Goal: Navigation & Orientation: Find specific page/section

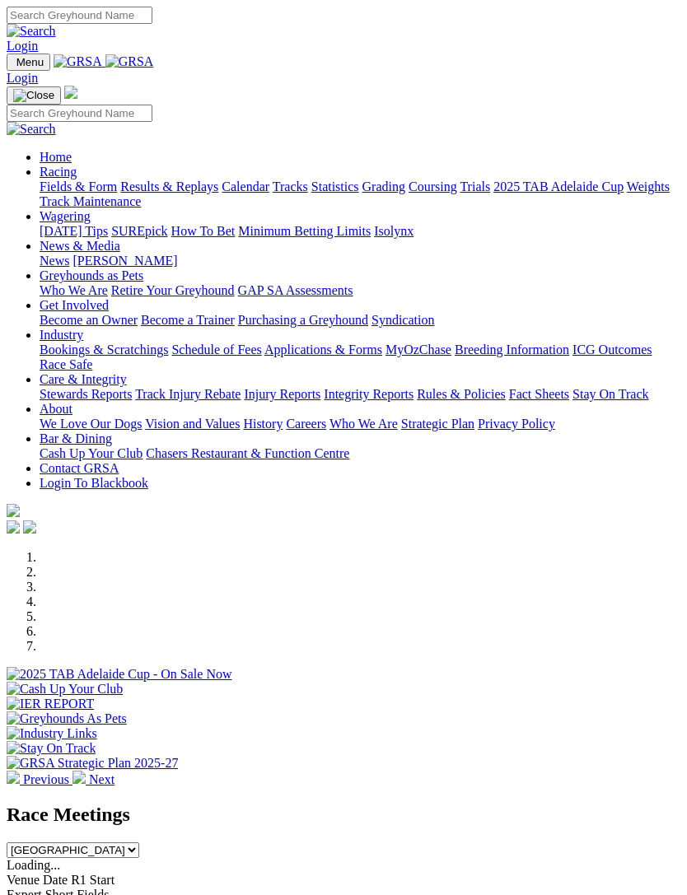
click at [13, 66] on img "Toggle navigation" at bounding box center [13, 66] width 0 height 0
click at [77, 179] on link "Racing" at bounding box center [58, 172] width 37 height 14
click at [222, 194] on link "Calendar" at bounding box center [246, 187] width 48 height 14
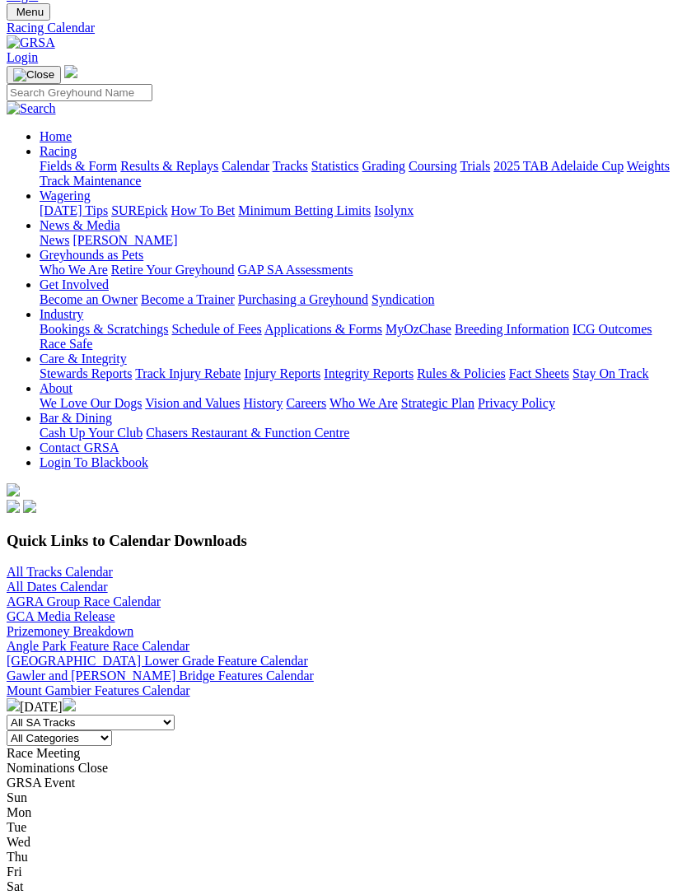
scroll to position [52, 0]
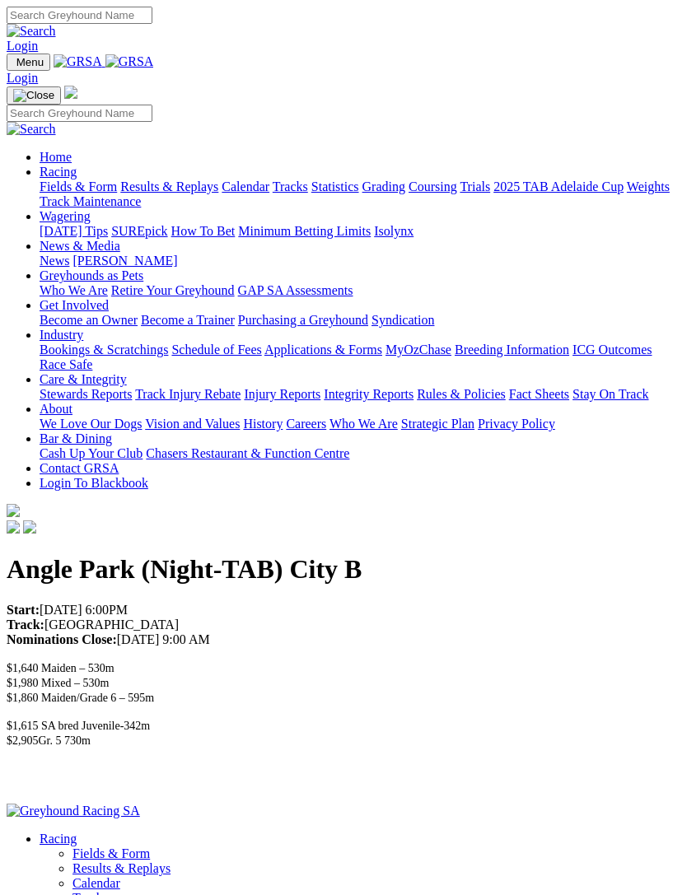
click at [13, 66] on img "Toggle navigation" at bounding box center [13, 66] width 0 height 0
click at [83, 342] on link "Industry" at bounding box center [62, 335] width 44 height 14
click at [168, 357] on link "Bookings & Scratchings" at bounding box center [104, 350] width 128 height 14
